Goal: Task Accomplishment & Management: Complete application form

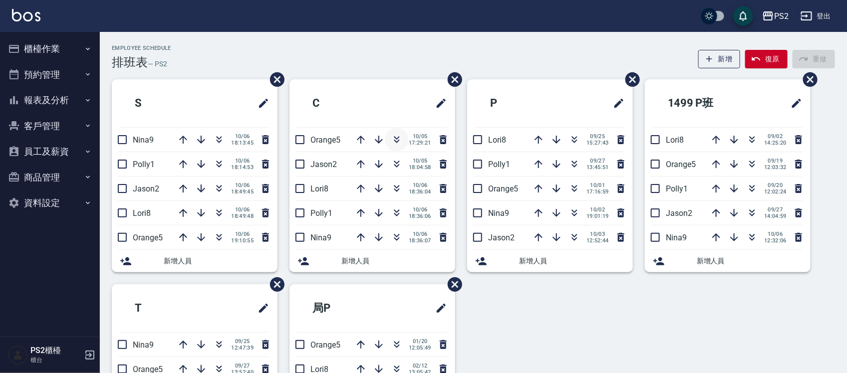
click at [395, 141] on icon "button" at bounding box center [397, 140] width 12 height 12
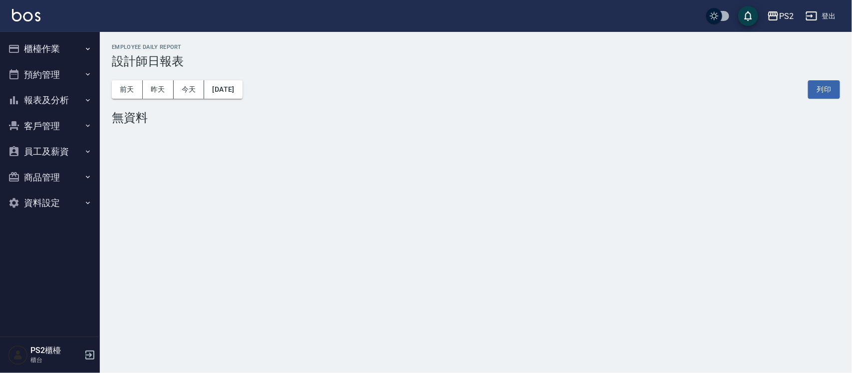
click at [49, 53] on button "櫃檯作業" at bounding box center [50, 49] width 92 height 26
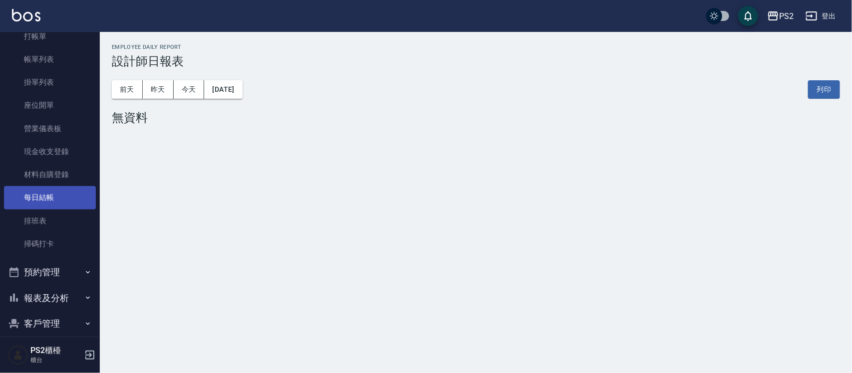
scroll to position [62, 0]
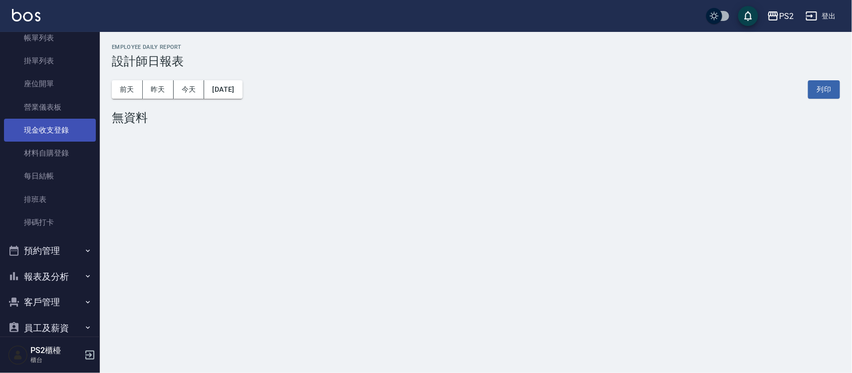
click at [66, 133] on link "現金收支登錄" at bounding box center [50, 130] width 92 height 23
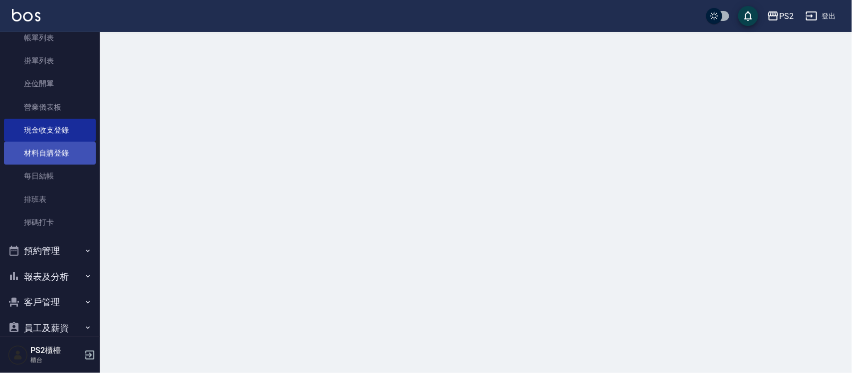
click at [66, 155] on link "材料自購登錄" at bounding box center [50, 153] width 92 height 23
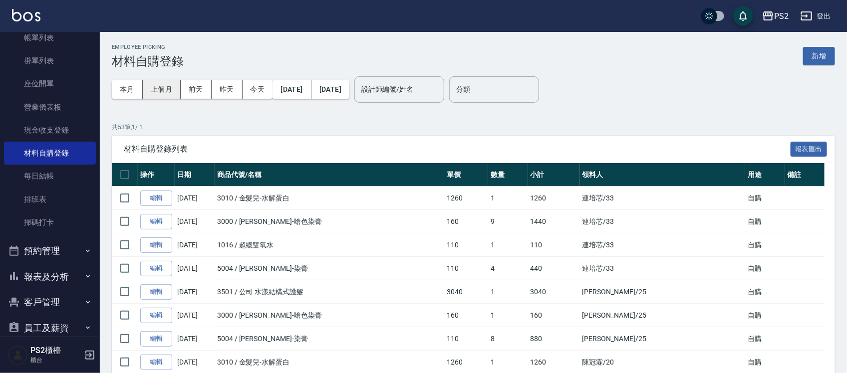
click at [156, 88] on button "上個月" at bounding box center [162, 89] width 38 height 18
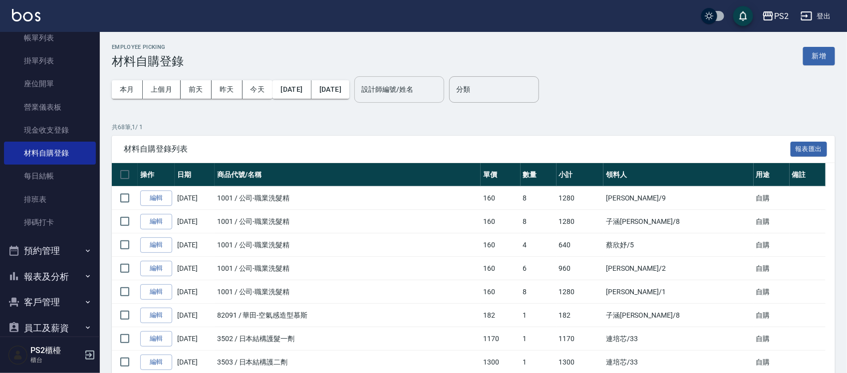
click at [440, 91] on input "設計師編號/姓名" at bounding box center [399, 89] width 81 height 17
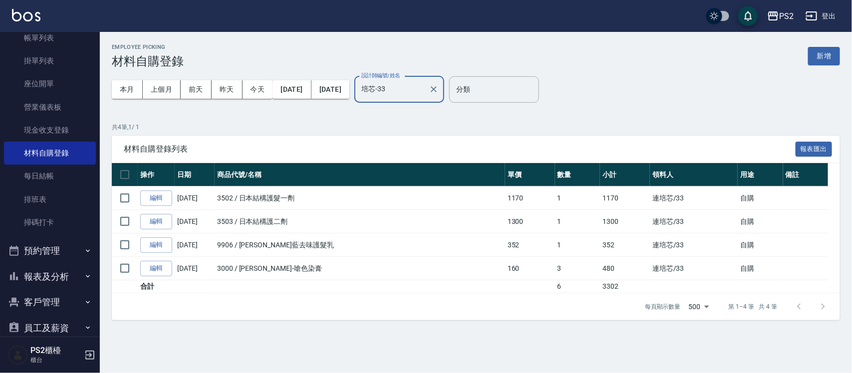
type input "培芯-33"
click at [547, 331] on div "Employee Picking 材料自購登錄 新增 本月 上個月 [DATE] [DATE] [DATE] [DATE] [DATE] 設計師編號/姓名 培…" at bounding box center [476, 182] width 752 height 300
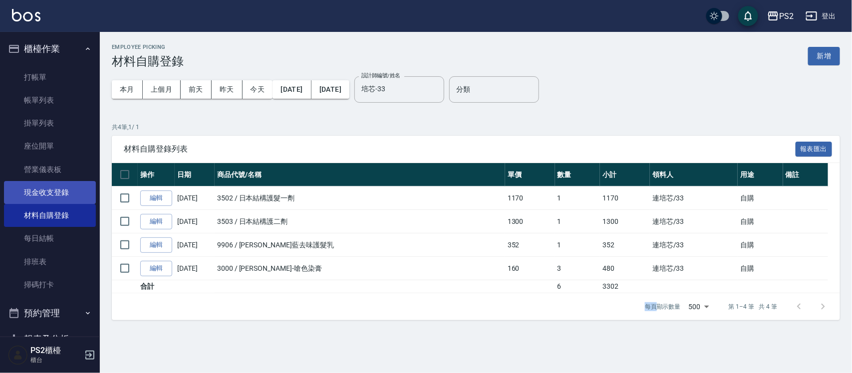
click at [55, 186] on link "現金收支登錄" at bounding box center [50, 192] width 92 height 23
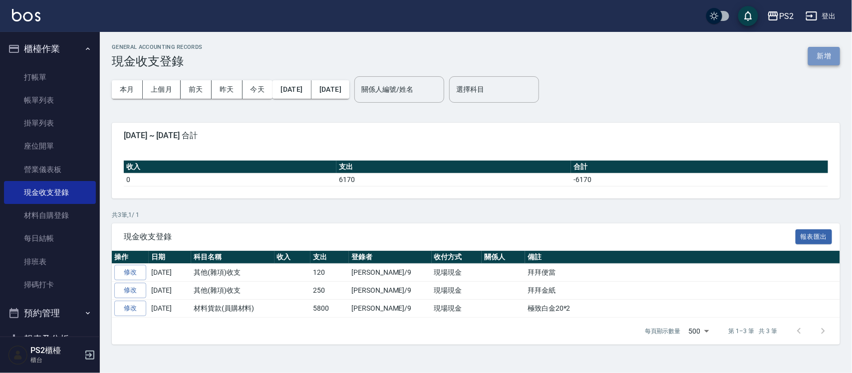
click at [837, 50] on button "新增" at bounding box center [824, 56] width 32 height 18
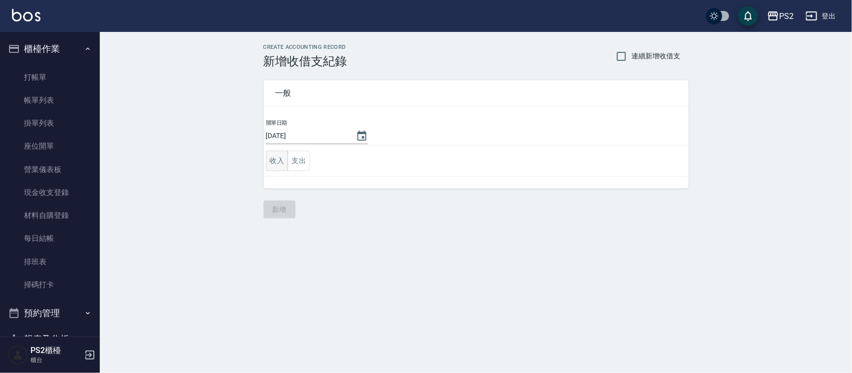
click at [271, 158] on button "收入" at bounding box center [277, 161] width 22 height 20
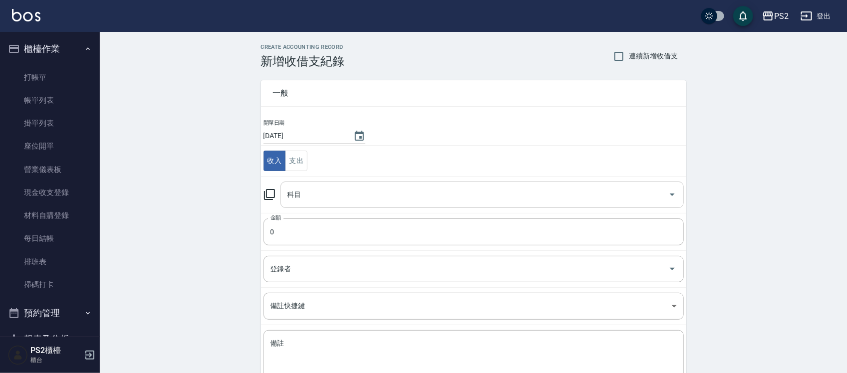
click at [325, 197] on input "科目" at bounding box center [474, 194] width 379 height 17
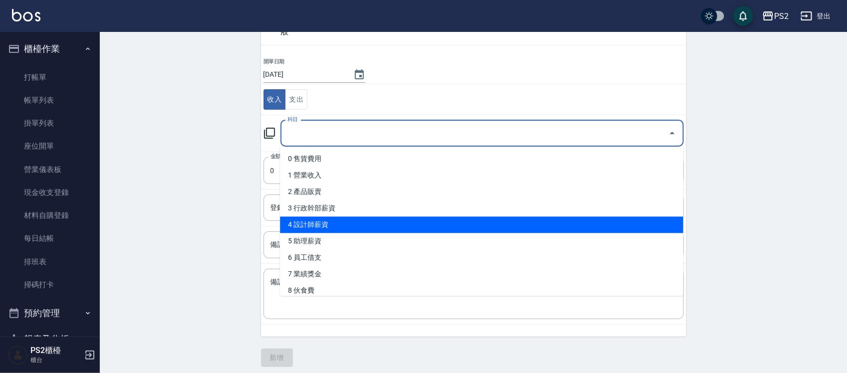
scroll to position [62, 0]
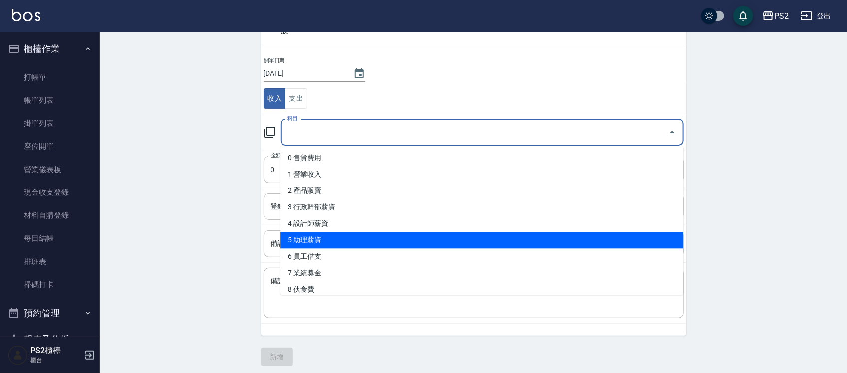
click at [368, 234] on li "5 助理薪資" at bounding box center [481, 241] width 403 height 16
type input "5 助理薪資"
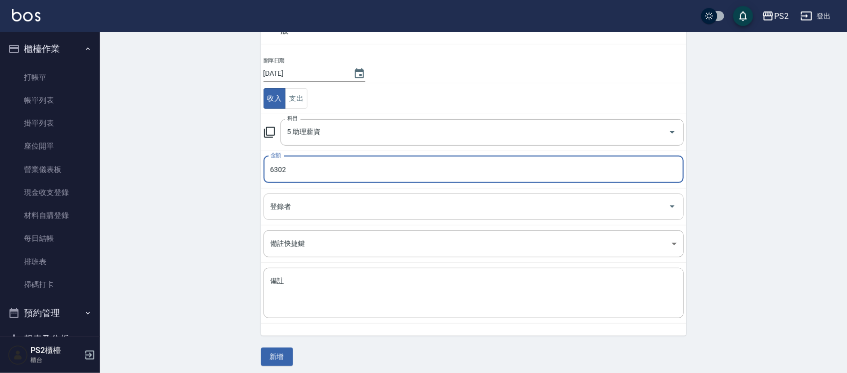
click at [305, 197] on div "登錄者" at bounding box center [474, 207] width 420 height 26
type input "6302"
click at [305, 197] on div "登錄者" at bounding box center [474, 207] width 420 height 26
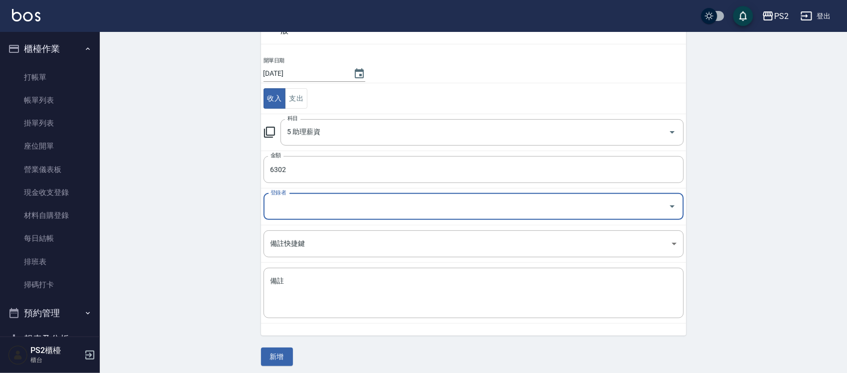
click at [308, 208] on input "登錄者" at bounding box center [466, 206] width 396 height 17
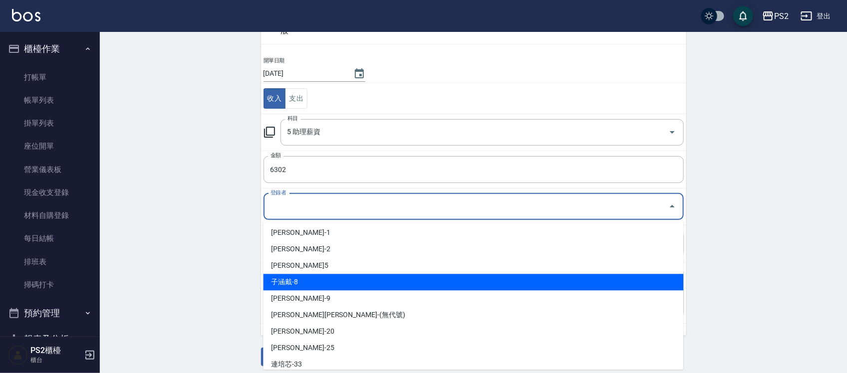
click at [305, 280] on li "子涵戴-8" at bounding box center [474, 282] width 420 height 16
type input "子涵戴-8"
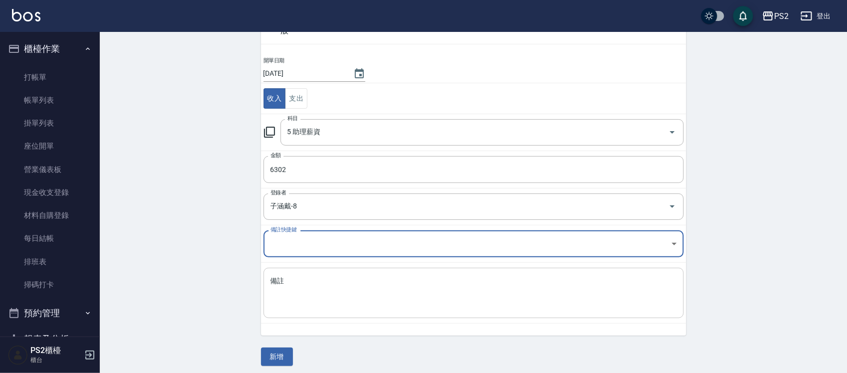
click at [320, 303] on textarea "備註" at bounding box center [474, 293] width 406 height 34
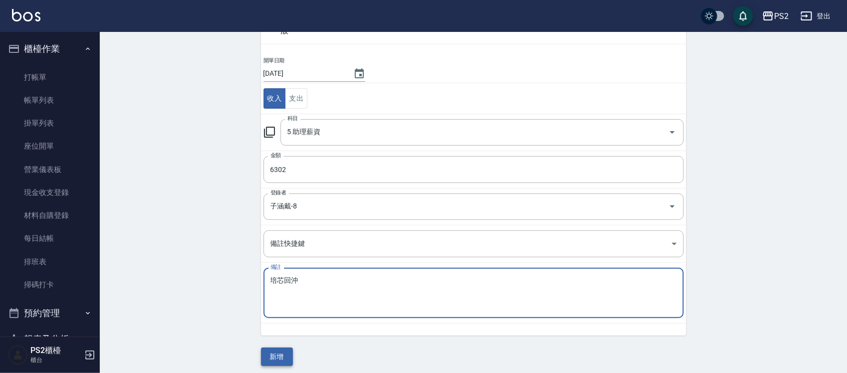
type textarea "培芯回沖"
click at [288, 358] on button "新增" at bounding box center [277, 357] width 32 height 18
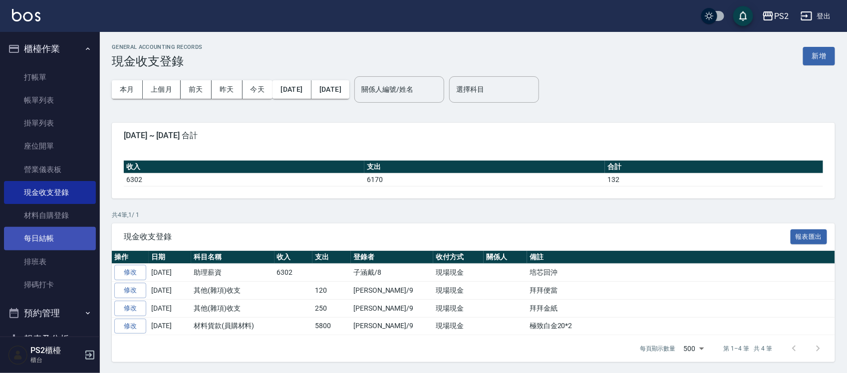
click at [65, 234] on link "每日結帳" at bounding box center [50, 238] width 92 height 23
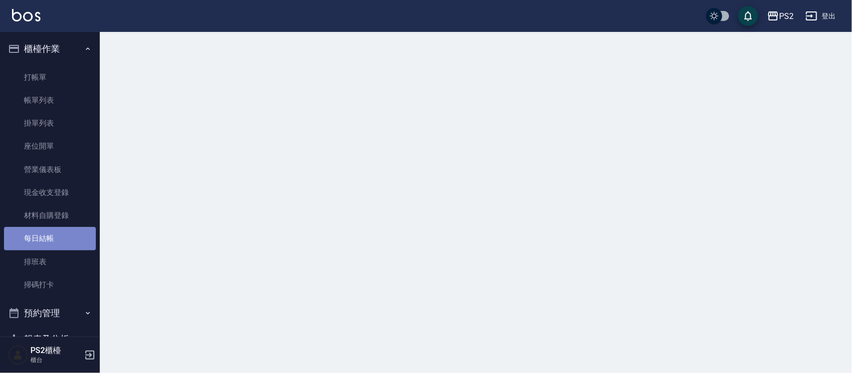
click at [65, 234] on link "每日結帳" at bounding box center [50, 238] width 92 height 23
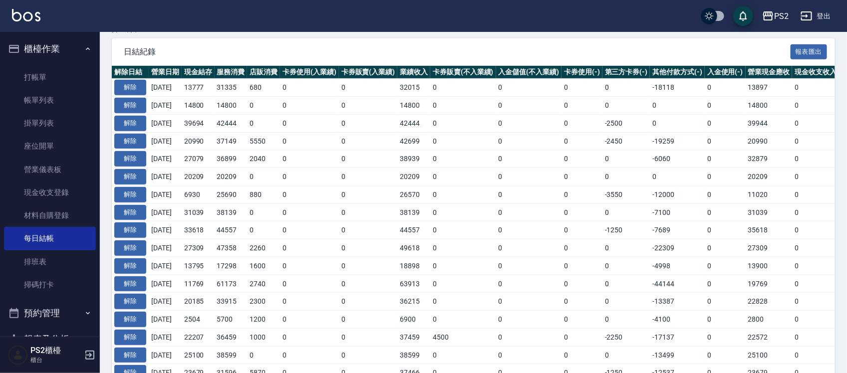
scroll to position [250, 0]
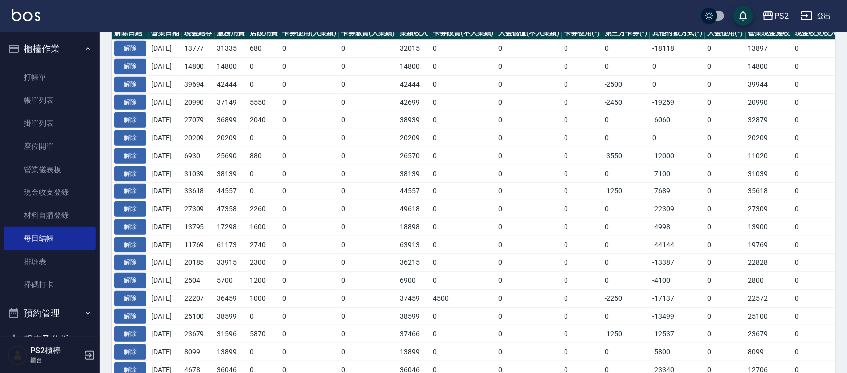
click at [248, 146] on td "20209" at bounding box center [231, 138] width 33 height 18
click at [176, 141] on td "[DATE]" at bounding box center [165, 138] width 33 height 18
click at [181, 140] on td "[DATE]" at bounding box center [165, 138] width 33 height 18
drag, startPoint x: 179, startPoint y: 138, endPoint x: 167, endPoint y: 138, distance: 11.5
click at [167, 138] on td "[DATE]" at bounding box center [165, 138] width 33 height 18
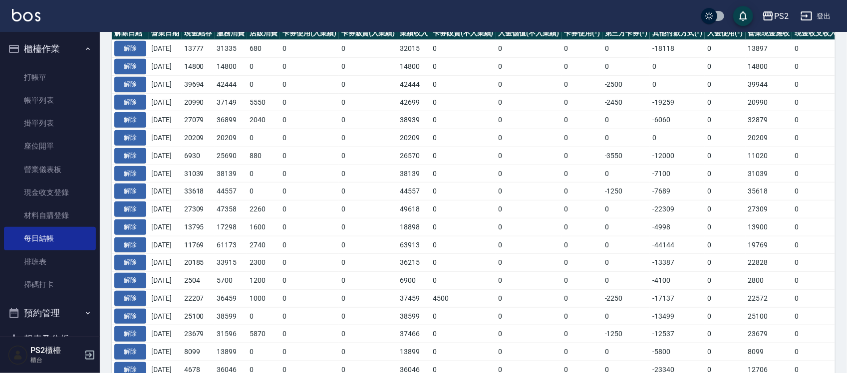
click at [167, 138] on td "[DATE]" at bounding box center [165, 138] width 33 height 18
